Goal: Transaction & Acquisition: Purchase product/service

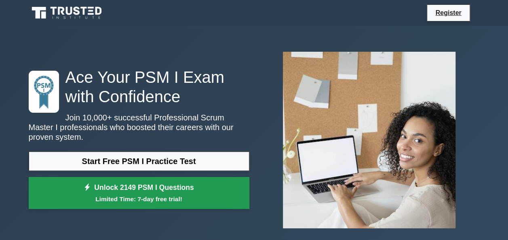
click at [187, 185] on link "Unlock 2149 PSM I Questions Limited Time: 7-day free trial!" at bounding box center [139, 193] width 220 height 32
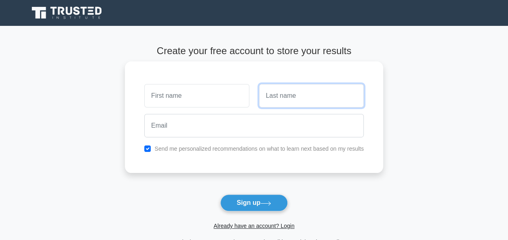
click at [300, 101] on input "text" at bounding box center [311, 95] width 105 height 23
